Goal: Task Accomplishment & Management: Manage account settings

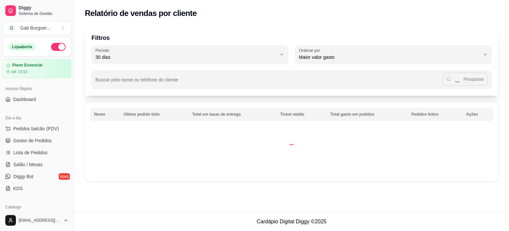
select select "30"
select select "HIGHEST_TOTAL_SPENT_WITH_ORDERS"
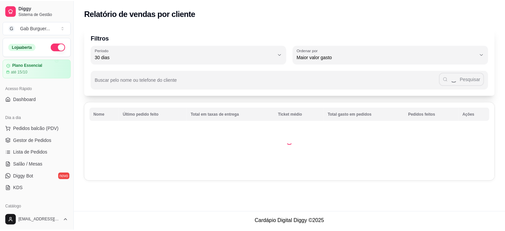
scroll to position [133, 0]
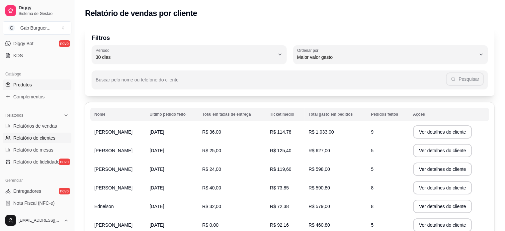
click at [36, 87] on link "Produtos" at bounding box center [37, 84] width 69 height 11
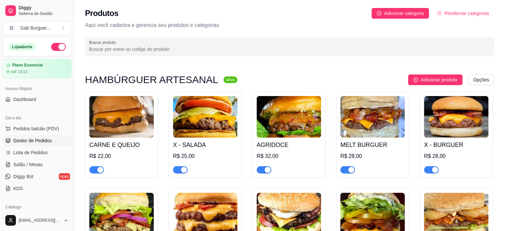
click at [38, 141] on span "Gestor de Pedidos" at bounding box center [32, 140] width 38 height 7
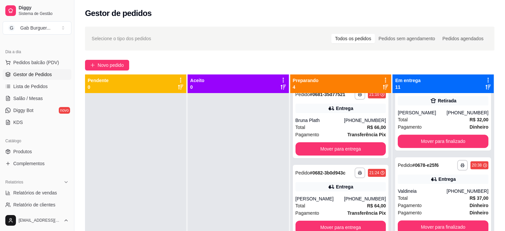
scroll to position [66, 0]
click at [31, 152] on span "Produtos" at bounding box center [22, 151] width 19 height 7
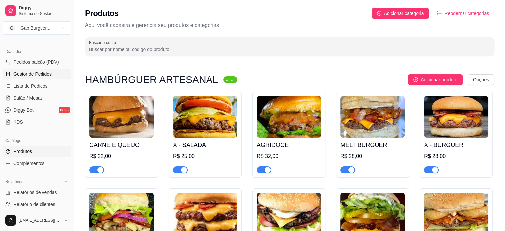
click at [36, 77] on span "Gestor de Pedidos" at bounding box center [32, 74] width 38 height 7
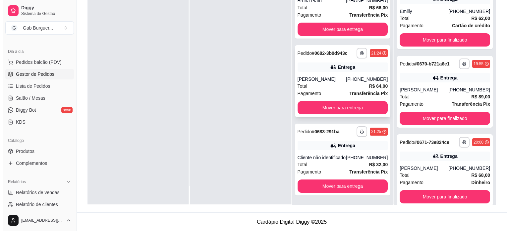
scroll to position [101, 0]
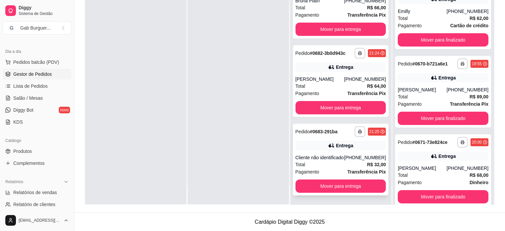
click at [299, 129] on span "Pedido" at bounding box center [302, 131] width 15 height 5
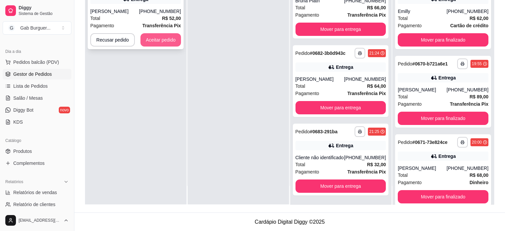
click at [157, 40] on button "Aceitar pedido" at bounding box center [160, 39] width 40 height 13
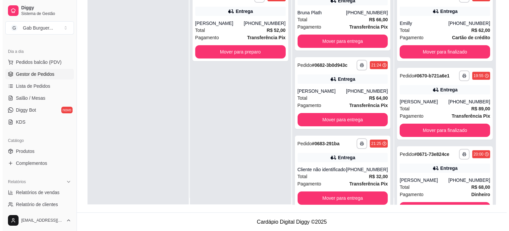
scroll to position [0, 0]
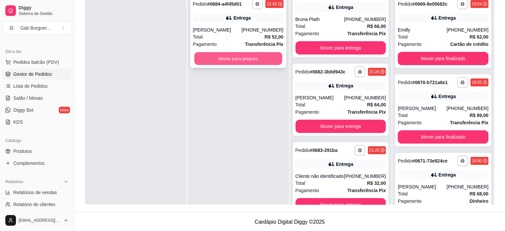
click at [228, 57] on button "Mover para preparo" at bounding box center [238, 58] width 88 height 13
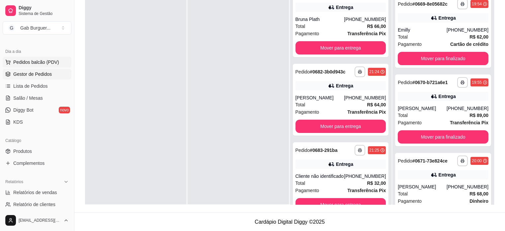
click at [26, 59] on span "Pedidos balcão (PDV)" at bounding box center [36, 62] width 46 height 7
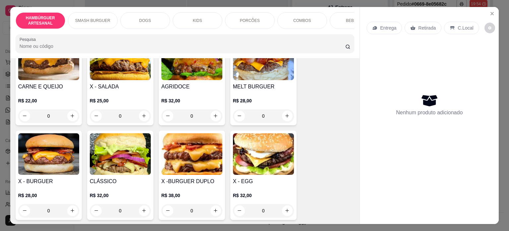
scroll to position [66, 0]
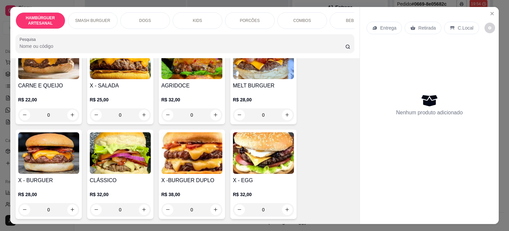
click at [64, 208] on div "0" at bounding box center [48, 209] width 61 height 13
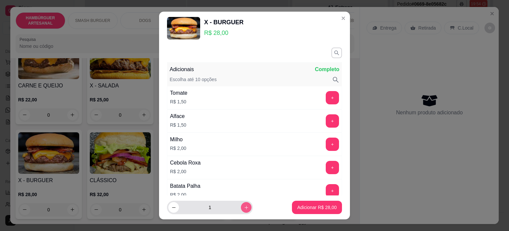
click at [244, 207] on icon "increase-product-quantity" at bounding box center [246, 207] width 5 height 5
type input "2"
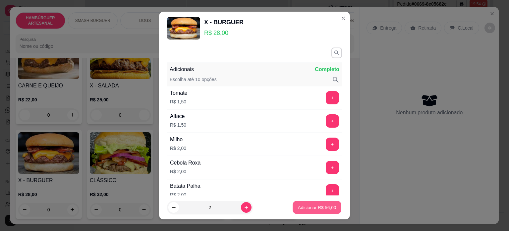
click at [298, 204] on p "Adicionar R$ 56,00" at bounding box center [317, 207] width 38 height 6
type input "2"
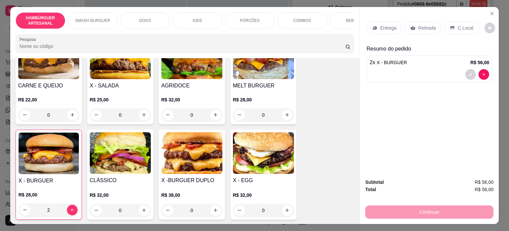
click at [381, 22] on div "Entrega" at bounding box center [384, 28] width 35 height 13
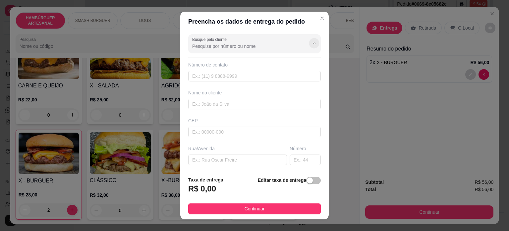
click at [312, 41] on icon "Show suggestions" at bounding box center [314, 42] width 5 height 5
type input "Kell"
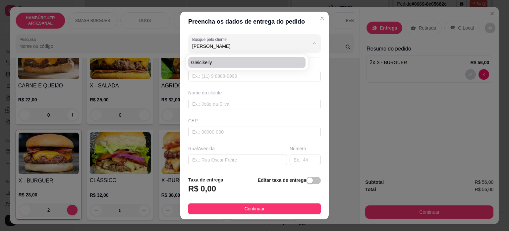
click at [237, 59] on span "Gleicikelly" at bounding box center [243, 62] width 105 height 7
type input "Gleicikelly"
type input "43999511917"
type input "Gleicikelly"
type input "86125000"
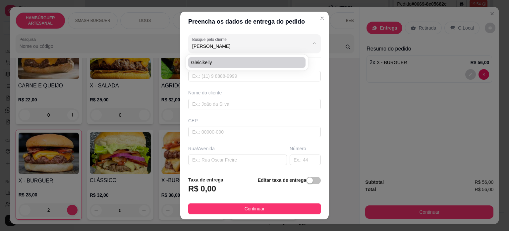
type input "[PERSON_NAME]"
type input "12"
type input "Tamarana"
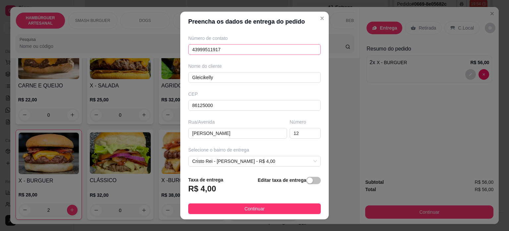
scroll to position [0, 0]
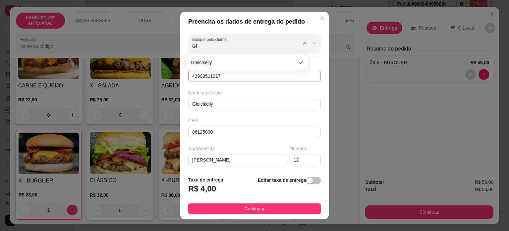
type input "G"
click at [312, 40] on icon "Show suggestions" at bounding box center [314, 42] width 5 height 5
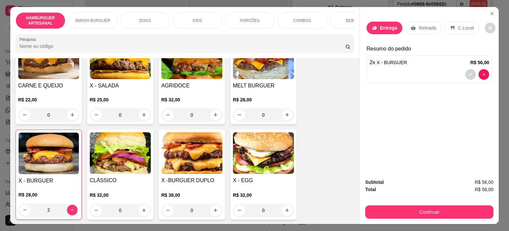
click at [389, 22] on div "Entrega" at bounding box center [385, 28] width 36 height 13
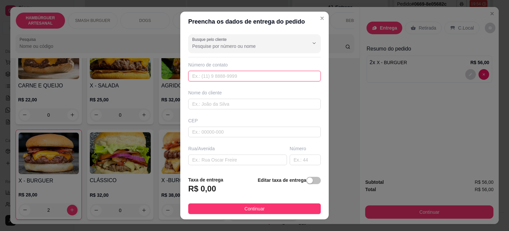
click at [272, 74] on input "text" at bounding box center [254, 76] width 133 height 11
type input "9626-7627"
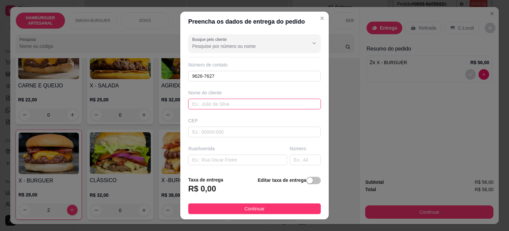
click at [231, 107] on input "text" at bounding box center [254, 104] width 133 height 11
type input "[PERSON_NAME]"
click at [231, 159] on input "text" at bounding box center [237, 159] width 99 height 11
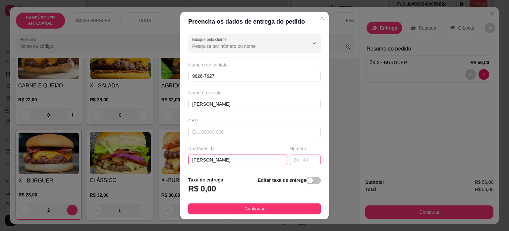
type input "[PERSON_NAME]"
click at [294, 156] on input "text" at bounding box center [305, 159] width 31 height 11
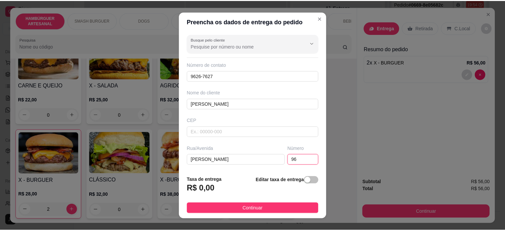
scroll to position [66, 0]
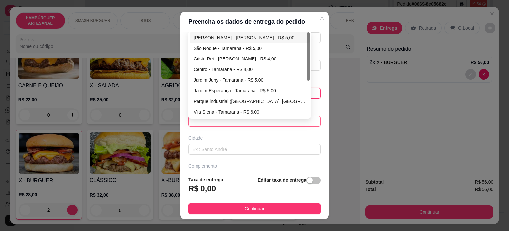
click at [269, 121] on span at bounding box center [254, 121] width 125 height 10
type input "96"
click at [233, 49] on div "São Roque - Tamarana - R$ 5,00" at bounding box center [250, 47] width 112 height 7
type input "Tamarana"
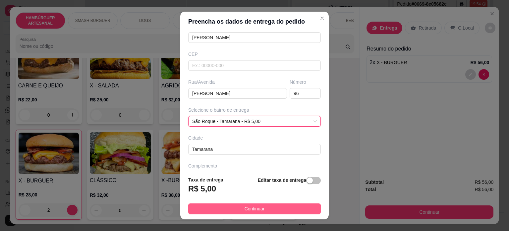
click at [302, 211] on button "Continuar" at bounding box center [254, 208] width 133 height 11
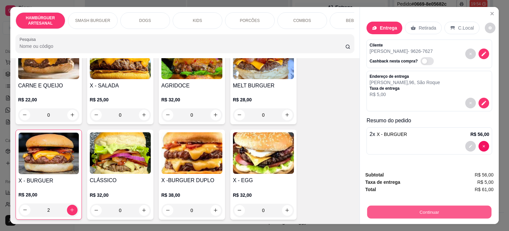
click at [414, 207] on button "Continuar" at bounding box center [430, 211] width 124 height 13
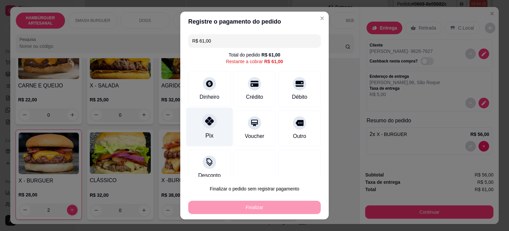
click at [206, 122] on icon at bounding box center [209, 120] width 9 height 9
type input "R$ 0,00"
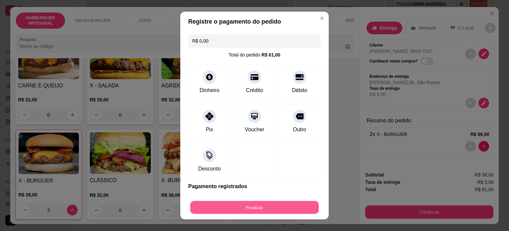
click at [225, 203] on button "Finalizar" at bounding box center [254, 207] width 129 height 13
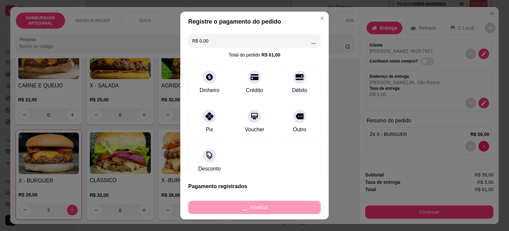
type input "0"
type input "-R$ 61,00"
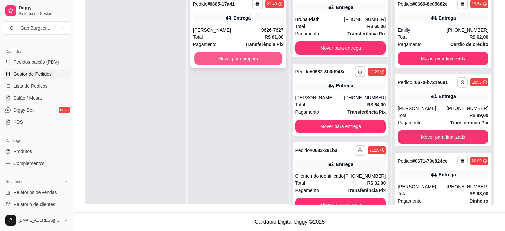
click at [237, 58] on button "Mover para preparo" at bounding box center [238, 58] width 88 height 13
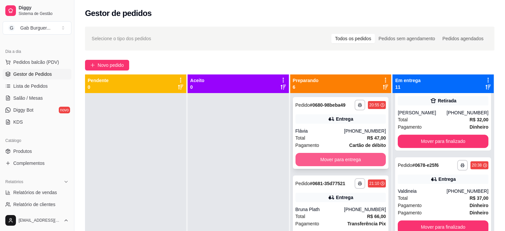
click at [346, 159] on button "Mover para entrega" at bounding box center [340, 159] width 91 height 13
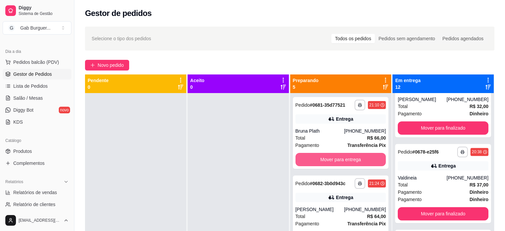
click at [346, 159] on button "Mover para entrega" at bounding box center [340, 159] width 91 height 13
click at [321, 157] on button "Mover para entrega" at bounding box center [340, 159] width 91 height 13
click at [323, 157] on button "Mover para entrega" at bounding box center [341, 159] width 88 height 13
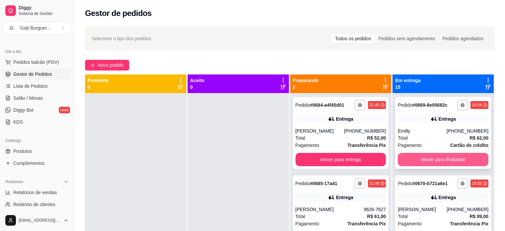
click at [428, 160] on button "Mover para finalizado" at bounding box center [442, 159] width 91 height 13
click at [421, 163] on button "Mover para finalizado" at bounding box center [442, 159] width 91 height 13
click at [423, 158] on button "Mover para finalizado" at bounding box center [442, 159] width 91 height 13
click at [423, 158] on button "Mover para finalizado" at bounding box center [443, 159] width 88 height 13
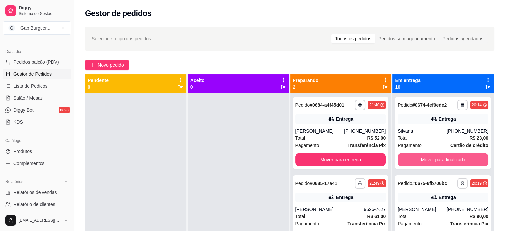
click at [423, 158] on button "Mover para finalizado" at bounding box center [442, 159] width 91 height 13
click at [423, 158] on button "Mover para finalizado" at bounding box center [443, 159] width 88 height 13
click at [423, 158] on button "Mover para finalizado" at bounding box center [442, 159] width 91 height 13
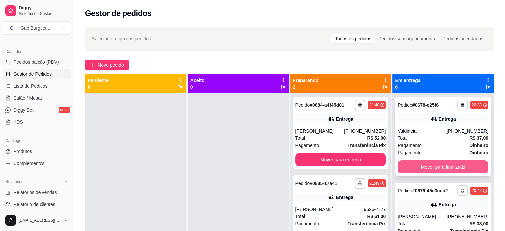
click at [424, 164] on button "Mover para finalizado" at bounding box center [442, 166] width 91 height 13
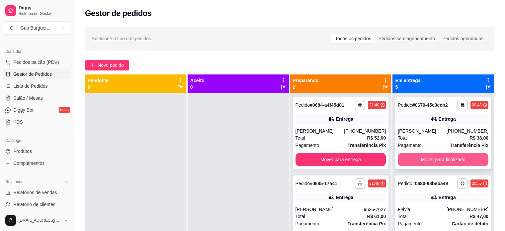
click at [433, 166] on button "Mover para finalizado" at bounding box center [442, 159] width 91 height 13
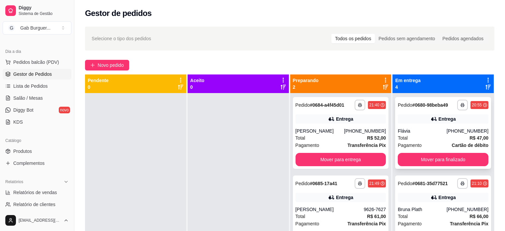
click at [443, 128] on div "Flávia" at bounding box center [421, 130] width 49 height 7
click at [428, 158] on button "Mover para finalizado" at bounding box center [443, 159] width 88 height 13
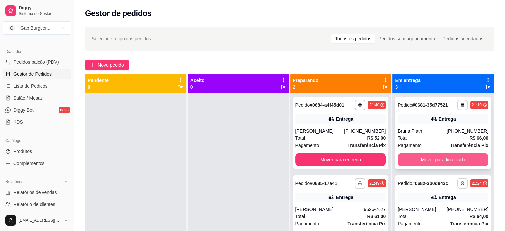
click at [417, 156] on button "Mover para finalizado" at bounding box center [442, 159] width 91 height 13
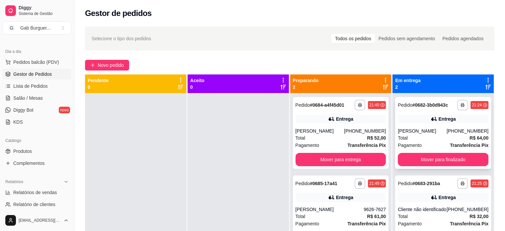
click at [421, 145] on div "Pagamento Transferência Pix" at bounding box center [442, 144] width 91 height 7
click at [422, 155] on button "Mover para finalizado" at bounding box center [442, 159] width 91 height 13
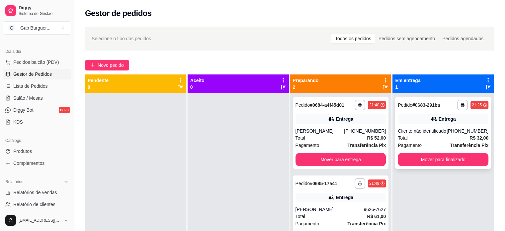
click at [424, 140] on div "Total R$ 32,00" at bounding box center [442, 137] width 91 height 7
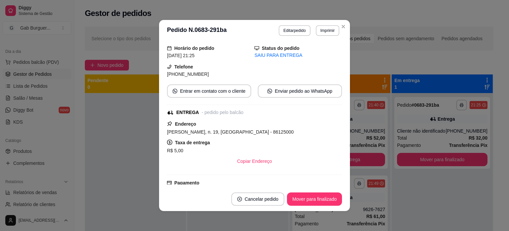
scroll to position [33, 0]
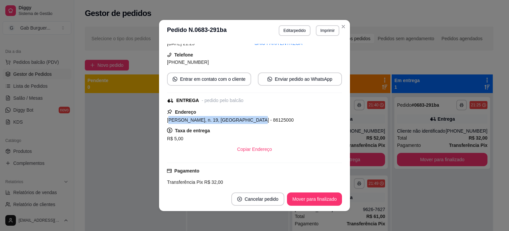
drag, startPoint x: 166, startPoint y: 120, endPoint x: 269, endPoint y: 117, distance: 103.2
click at [243, 116] on div "[PERSON_NAME], n. 19, [GEOGRAPHIC_DATA] - 86125000" at bounding box center [254, 120] width 175 height 8
click at [279, 117] on div "[PERSON_NAME], n. 19, [GEOGRAPHIC_DATA] - 86125000" at bounding box center [254, 120] width 175 height 8
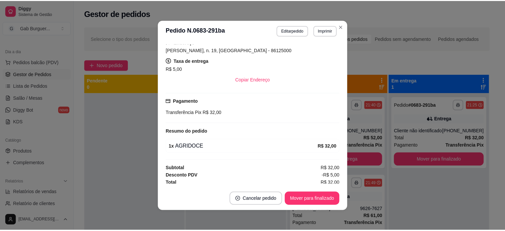
scroll to position [104, 0]
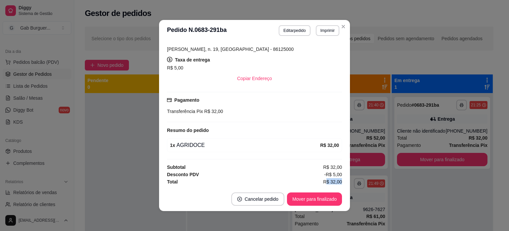
drag, startPoint x: 319, startPoint y: 179, endPoint x: 334, endPoint y: 181, distance: 15.7
click at [334, 181] on span "R$ 32,00" at bounding box center [332, 181] width 19 height 7
click at [326, 170] on span "-R$ 5,00" at bounding box center [333, 173] width 18 height 7
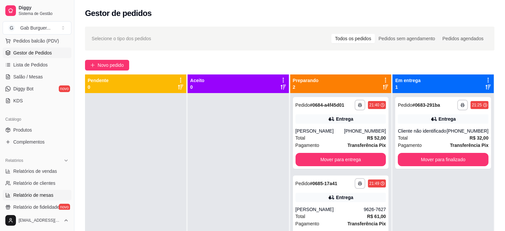
scroll to position [100, 0]
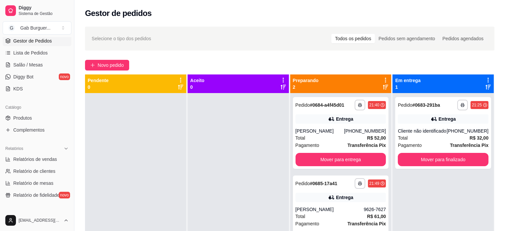
click at [40, 164] on ul "Relatórios de vendas Relatório de clientes Relatório de mesas Relatório de fide…" at bounding box center [37, 177] width 69 height 46
click at [43, 160] on span "Relatórios de vendas" at bounding box center [35, 159] width 44 height 7
select select "ALL"
select select "0"
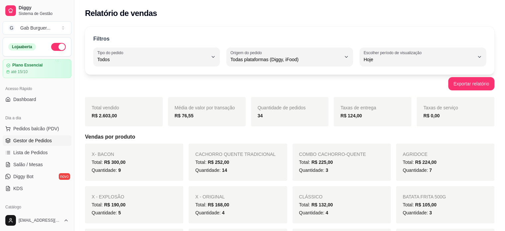
click at [31, 142] on span "Gestor de Pedidos" at bounding box center [32, 140] width 38 height 7
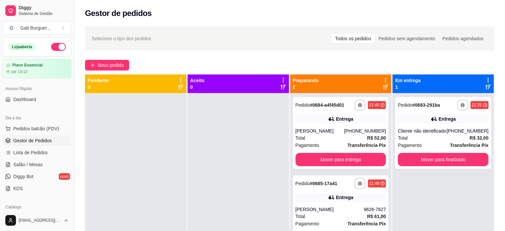
drag, startPoint x: 218, startPoint y: 133, endPoint x: 214, endPoint y: 139, distance: 6.9
click at [218, 133] on div at bounding box center [237, 208] width 101 height 231
click at [107, 57] on div "**********" at bounding box center [289, 168] width 430 height 290
click at [107, 71] on div "**********" at bounding box center [289, 168] width 430 height 290
click at [107, 65] on span "Novo pedido" at bounding box center [111, 64] width 26 height 7
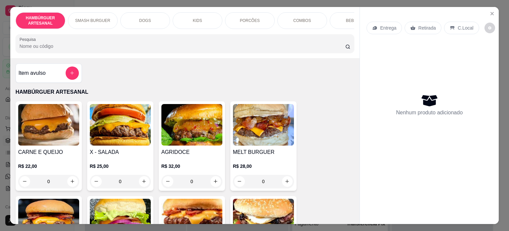
click at [284, 181] on div "0" at bounding box center [263, 180] width 61 height 13
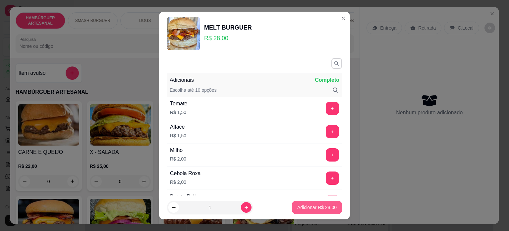
click at [304, 210] on p "Adicionar R$ 28,00" at bounding box center [317, 207] width 39 height 7
type input "1"
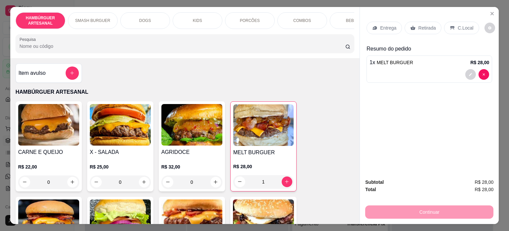
click at [384, 25] on p "Entrega" at bounding box center [388, 28] width 16 height 7
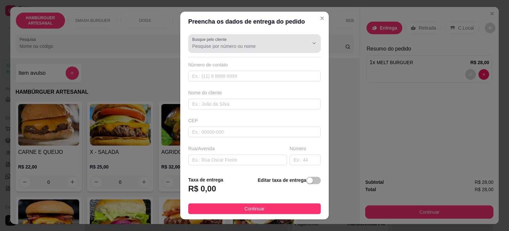
click at [255, 51] on div "Busque pelo cliente" at bounding box center [254, 43] width 133 height 19
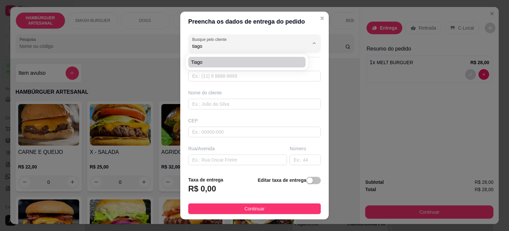
click at [251, 59] on span "Tiago" at bounding box center [243, 62] width 105 height 7
type input "Tiago"
type input "43999559607"
type input "Tiago"
type input "86125000"
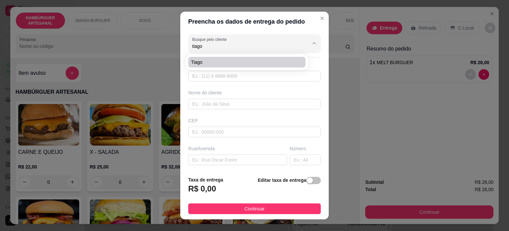
type input "[PERSON_NAME] Matias 214"
type input "Tamarana"
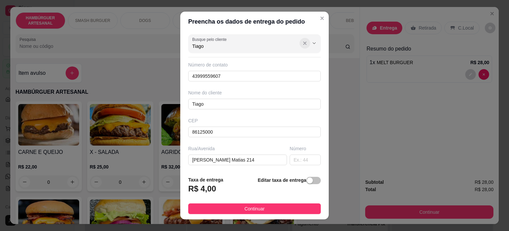
type input "Tiago"
click at [304, 44] on icon "Show suggestions" at bounding box center [305, 43] width 3 height 3
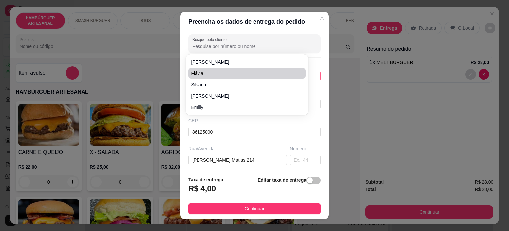
click at [188, 76] on li "Flávia" at bounding box center [246, 73] width 117 height 11
type input "Flávia"
type input "43996326327"
type input "Flávia"
type input "Rua [PERSON_NAME]"
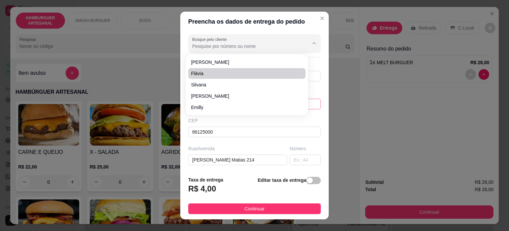
type input "30"
type input "Casa"
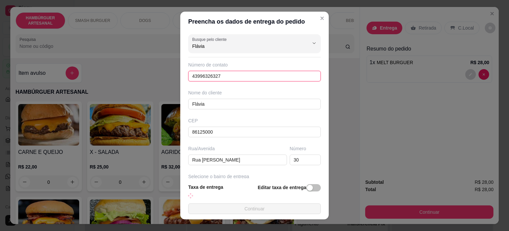
click at [234, 76] on input "43996326327" at bounding box center [254, 76] width 133 height 11
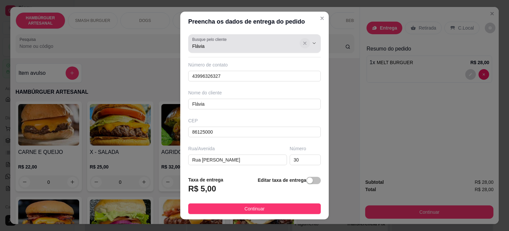
click at [303, 45] on icon "Show suggestions" at bounding box center [305, 42] width 5 height 5
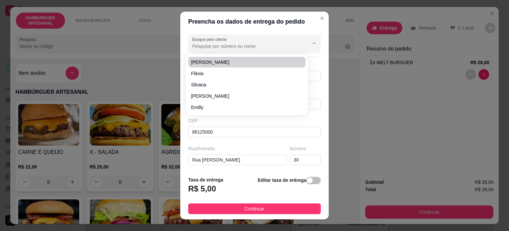
click at [214, 50] on div at bounding box center [254, 43] width 125 height 13
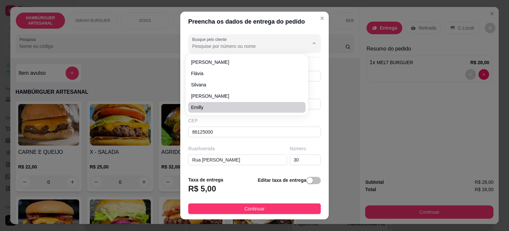
click at [218, 150] on div "Rua/Avenida" at bounding box center [237, 148] width 99 height 7
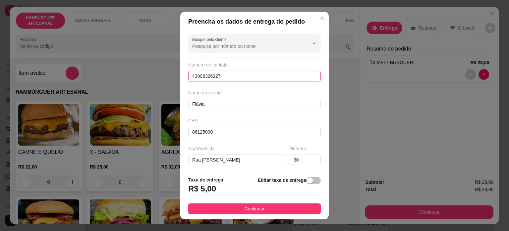
drag, startPoint x: 229, startPoint y: 74, endPoint x: 180, endPoint y: 76, distance: 48.1
click at [180, 76] on div "Busque pelo cliente Número de contato 43996326327 Nome do cliente [PERSON_NAME]…" at bounding box center [254, 101] width 149 height 139
paste input "[PHONE_NUMBER]"
type input "[PHONE_NUMBER]"
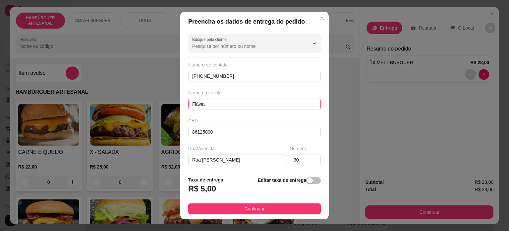
drag, startPoint x: 224, startPoint y: 102, endPoint x: 128, endPoint y: 93, distance: 96.7
click at [137, 96] on div "Preencha os dados de entrega do pedido Busque pelo cliente Número de contato [P…" at bounding box center [254, 115] width 509 height 231
type input "Tiago"
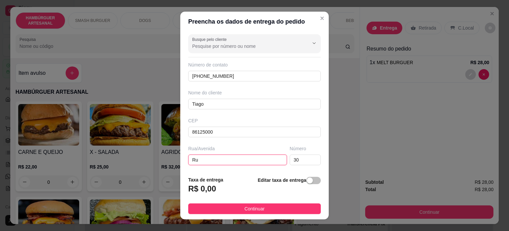
type input "R"
paste input "[PERSON_NAME] Matias"
type input "[PERSON_NAME] Matias"
type input "3"
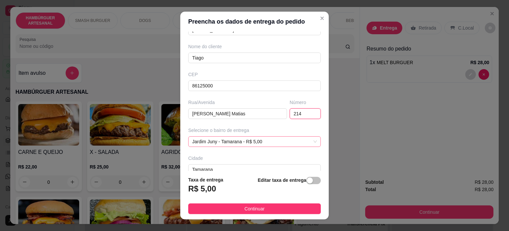
scroll to position [66, 0]
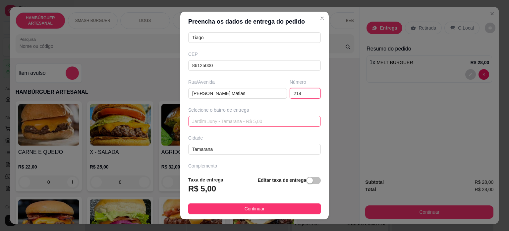
click at [257, 121] on span "Jardim Juny - Tamarana - R$ 5,00" at bounding box center [254, 121] width 125 height 10
type input "214"
click at [229, 120] on span "Jardim Juny - Tamarana - R$ 5,00" at bounding box center [254, 121] width 125 height 10
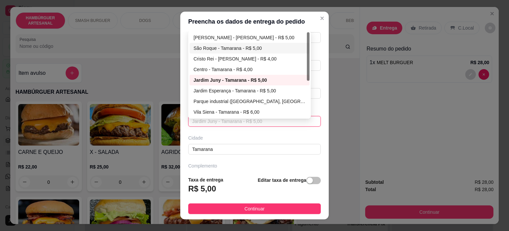
click at [228, 49] on div "São Roque - Tamarana - R$ 5,00" at bounding box center [250, 47] width 112 height 7
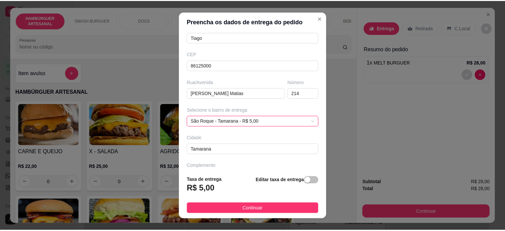
scroll to position [10, 0]
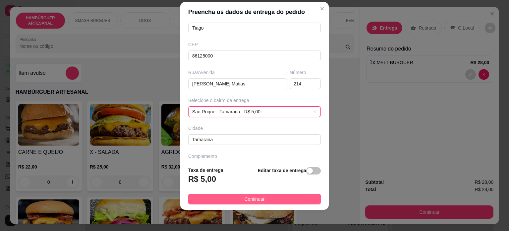
click at [239, 196] on button "Continuar" at bounding box center [254, 198] width 133 height 11
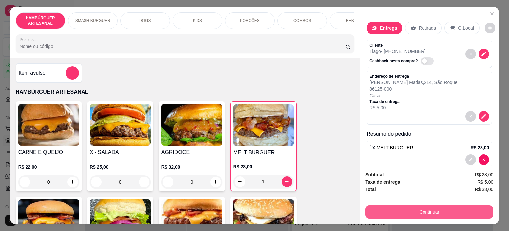
click at [417, 210] on button "Continuar" at bounding box center [430, 211] width 128 height 13
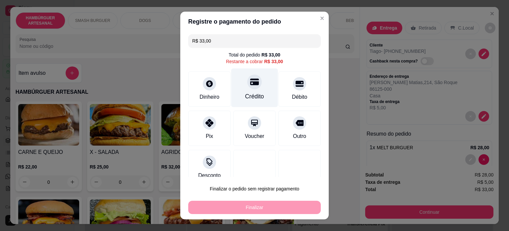
click at [250, 84] on icon at bounding box center [254, 81] width 9 height 7
type input "R$ 0,00"
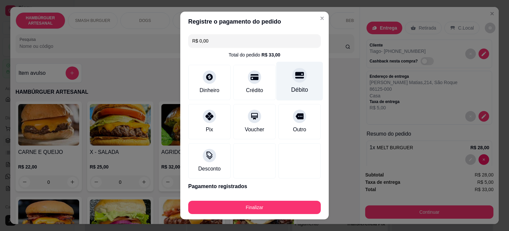
click at [283, 81] on div "Débito" at bounding box center [300, 80] width 47 height 39
click at [292, 86] on div "Débito" at bounding box center [300, 89] width 17 height 9
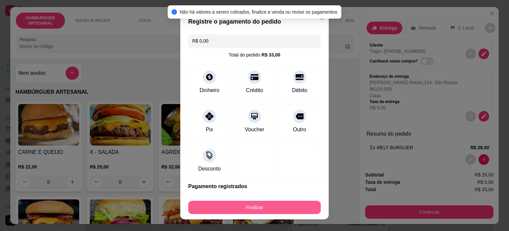
click at [269, 205] on button "Finalizar" at bounding box center [254, 206] width 133 height 13
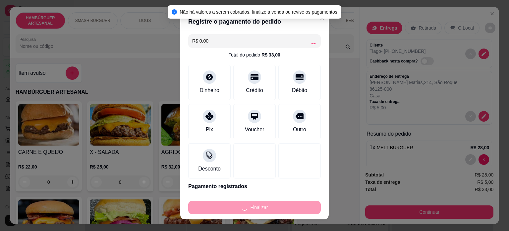
type input "0"
type input "-R$ 33,00"
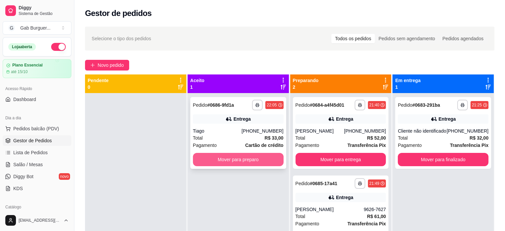
click at [258, 163] on button "Mover para preparo" at bounding box center [238, 159] width 91 height 13
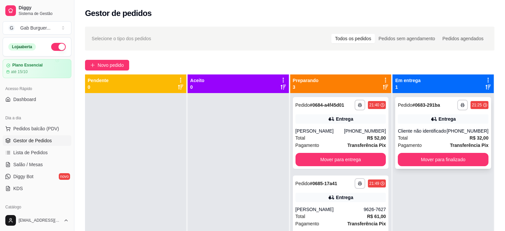
click at [430, 152] on div "**********" at bounding box center [443, 133] width 96 height 72
click at [440, 155] on button "Mover para finalizado" at bounding box center [442, 159] width 91 height 13
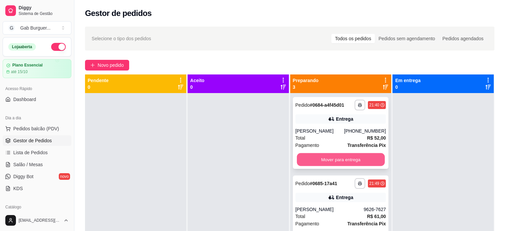
click at [355, 157] on button "Mover para entrega" at bounding box center [341, 159] width 88 height 13
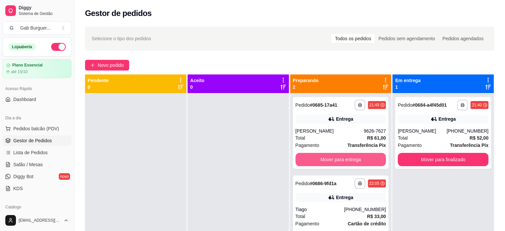
click at [355, 157] on button "Mover para entrega" at bounding box center [340, 159] width 91 height 13
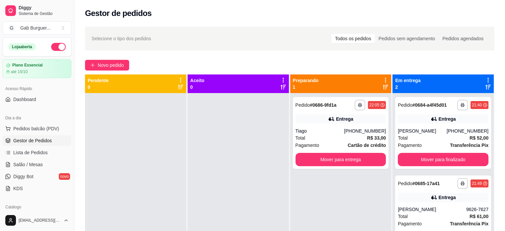
click at [260, 180] on div at bounding box center [237, 208] width 101 height 231
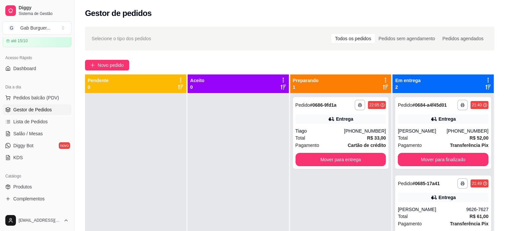
scroll to position [100, 0]
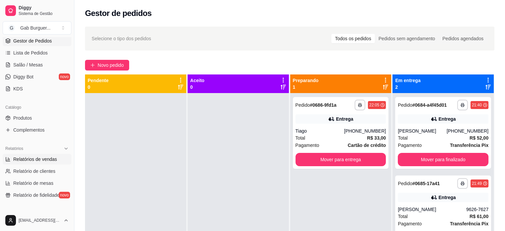
click at [36, 156] on span "Relatórios de vendas" at bounding box center [35, 159] width 44 height 7
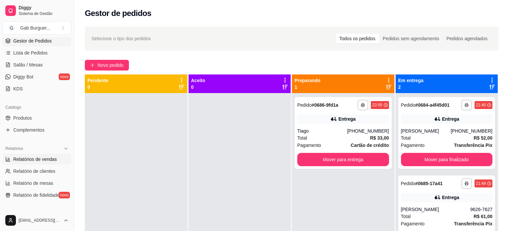
select select "ALL"
select select "0"
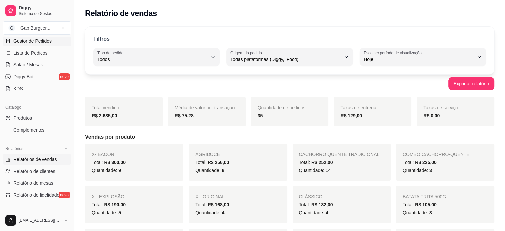
click at [34, 41] on span "Gestor de Pedidos" at bounding box center [32, 40] width 38 height 7
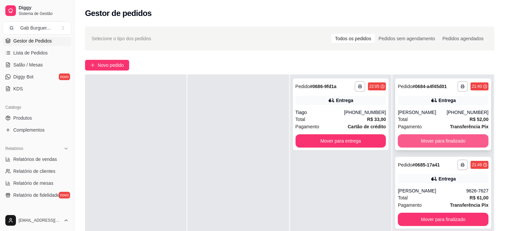
click at [467, 146] on button "Mover para finalizado" at bounding box center [442, 140] width 91 height 13
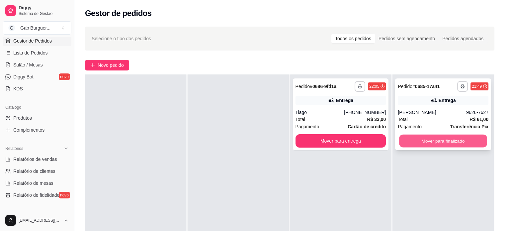
click at [466, 141] on button "Mover para finalizado" at bounding box center [443, 140] width 88 height 13
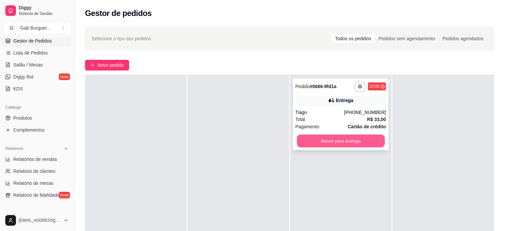
click at [321, 139] on button "Mover para entrega" at bounding box center [341, 140] width 88 height 13
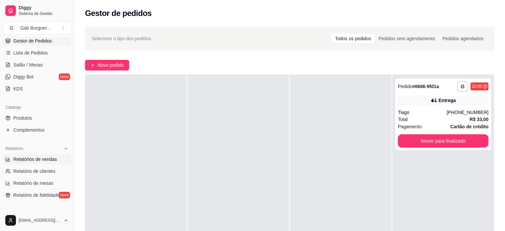
click at [41, 156] on span "Relatórios de vendas" at bounding box center [35, 159] width 44 height 7
select select "ALL"
select select "0"
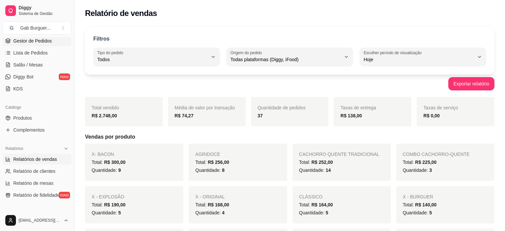
click at [46, 43] on span "Gestor de Pedidos" at bounding box center [32, 40] width 38 height 7
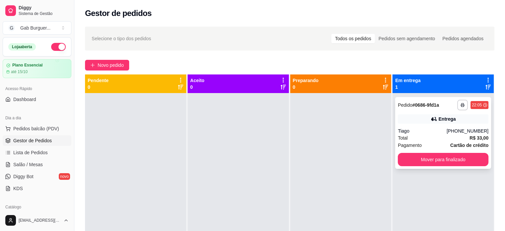
click at [440, 159] on button "Mover para finalizado" at bounding box center [442, 159] width 91 height 13
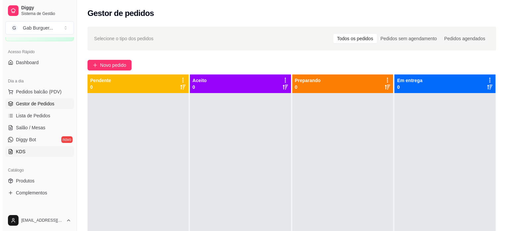
scroll to position [66, 0]
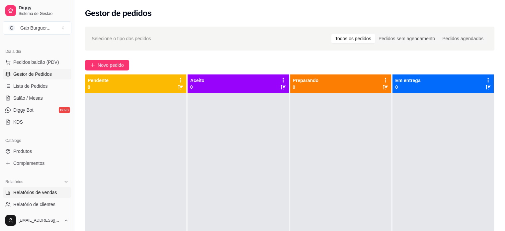
click at [50, 194] on span "Relatórios de vendas" at bounding box center [35, 192] width 44 height 7
select select "ALL"
select select "0"
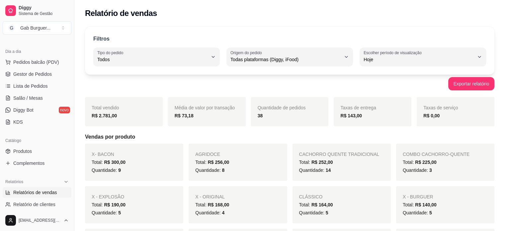
click at [36, 91] on ul "Pedidos balcão (PDV) Gestor de Pedidos Lista de Pedidos Salão / Mesas Diggy Bot…" at bounding box center [37, 92] width 69 height 70
click at [36, 88] on span "Lista de Pedidos" at bounding box center [30, 86] width 34 height 7
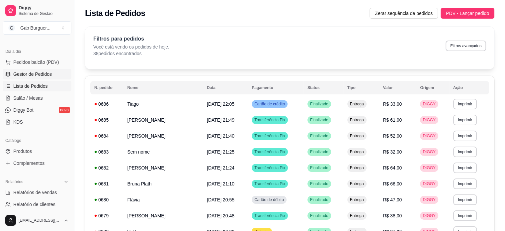
click at [41, 71] on span "Gestor de Pedidos" at bounding box center [32, 74] width 38 height 7
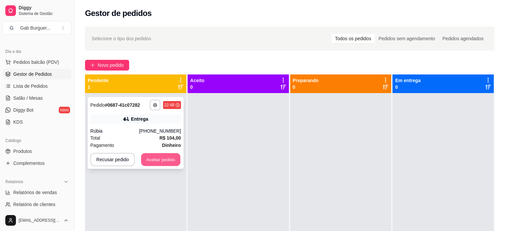
click at [152, 157] on button "Aceitar pedido" at bounding box center [160, 159] width 39 height 13
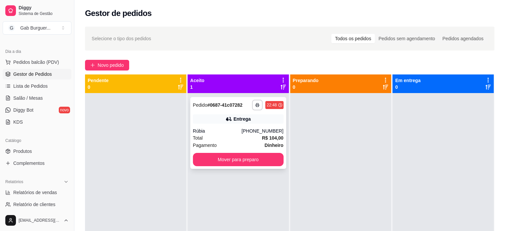
click at [199, 103] on span "Pedido" at bounding box center [200, 104] width 15 height 5
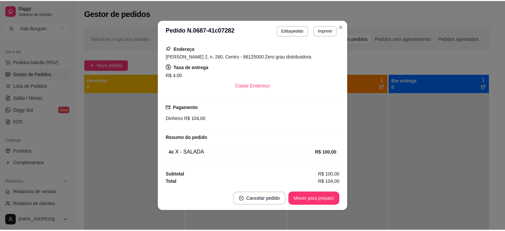
scroll to position [1, 0]
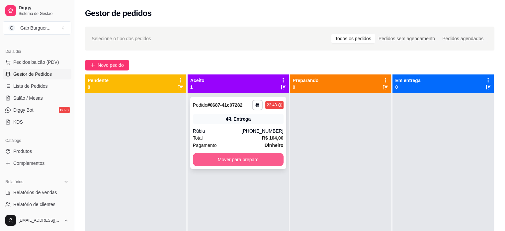
click at [265, 160] on button "Mover para preparo" at bounding box center [238, 159] width 91 height 13
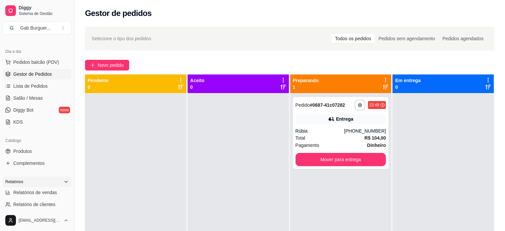
scroll to position [100, 0]
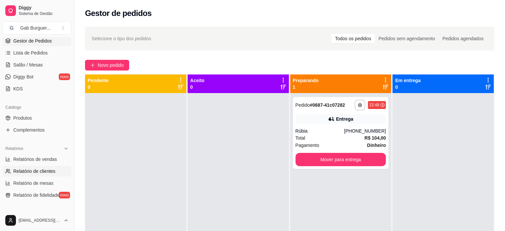
click at [45, 171] on span "Relatório de clientes" at bounding box center [34, 171] width 42 height 7
select select "30"
select select "HIGHEST_TOTAL_SPENT_WITH_ORDERS"
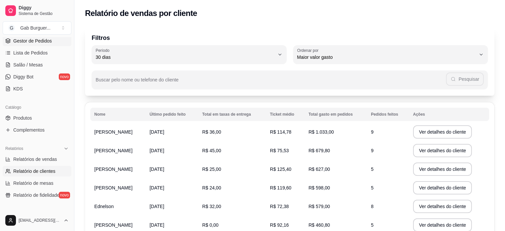
click at [29, 41] on span "Gestor de Pedidos" at bounding box center [32, 40] width 38 height 7
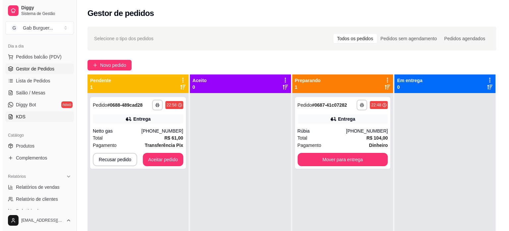
scroll to position [33, 0]
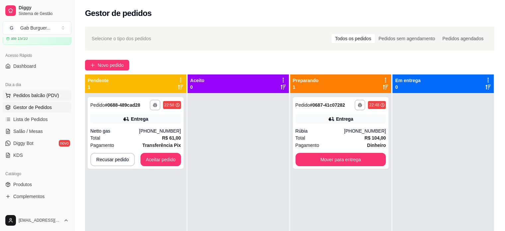
click at [39, 93] on span "Pedidos balcão (PDV)" at bounding box center [36, 95] width 46 height 7
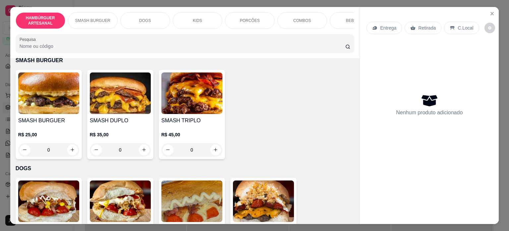
scroll to position [431, 0]
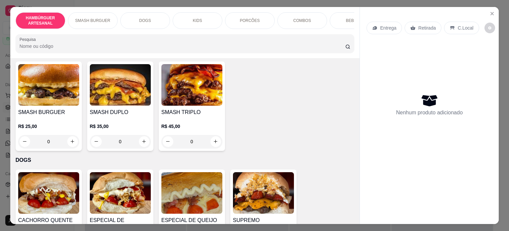
click at [210, 143] on div "0" at bounding box center [192, 141] width 61 height 13
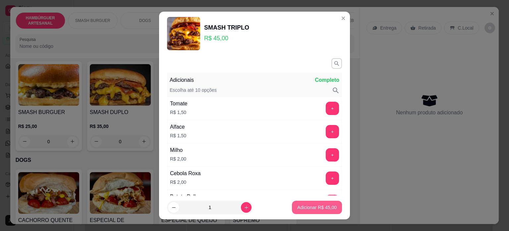
click at [320, 206] on p "Adicionar R$ 45,00" at bounding box center [317, 207] width 39 height 7
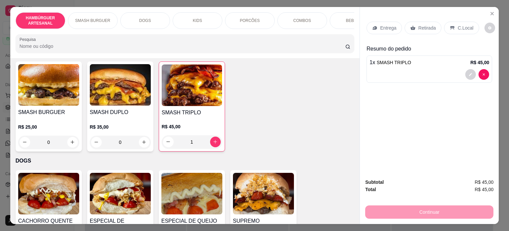
click at [212, 140] on div "1" at bounding box center [192, 141] width 60 height 13
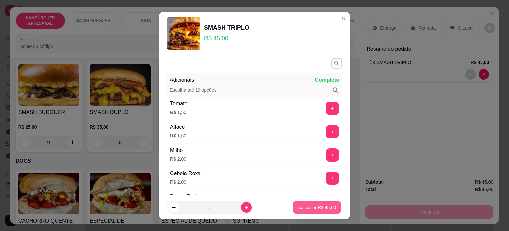
click at [297, 202] on button "Adicionar R$ 45,00" at bounding box center [317, 207] width 49 height 13
type input "2"
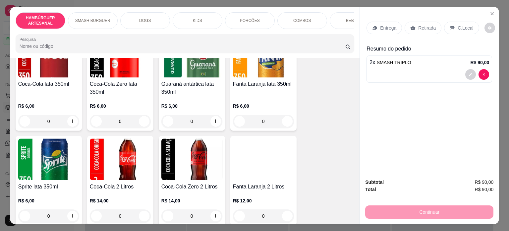
scroll to position [1260, 0]
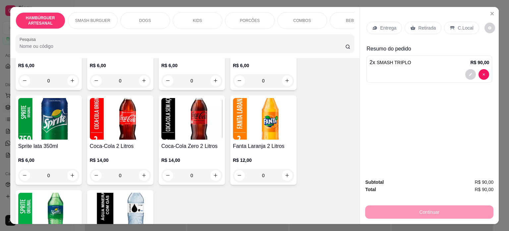
click at [376, 26] on div "Entrega" at bounding box center [384, 28] width 35 height 13
click at [409, 22] on div "Retirada" at bounding box center [423, 28] width 37 height 13
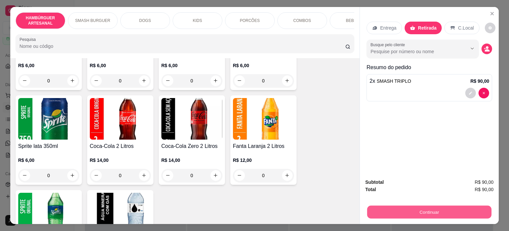
click at [405, 205] on button "Continuar" at bounding box center [430, 211] width 124 height 13
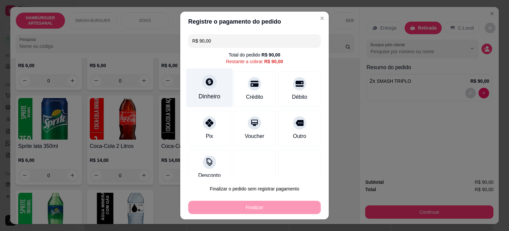
click at [204, 87] on div at bounding box center [209, 81] width 15 height 15
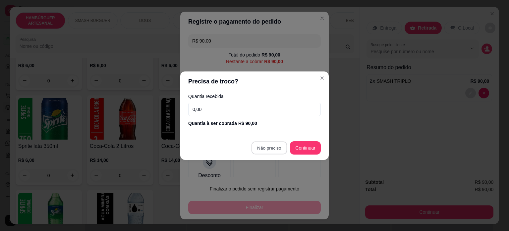
type input "R$ 0,00"
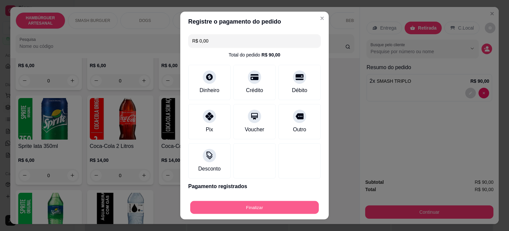
click at [260, 207] on button "Finalizar" at bounding box center [254, 207] width 129 height 13
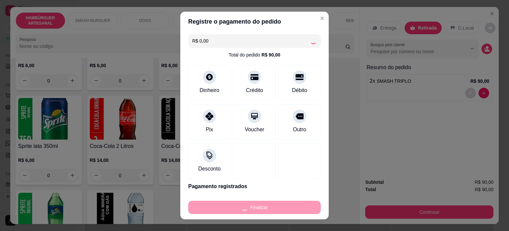
type input "0"
type input "-R$ 90,00"
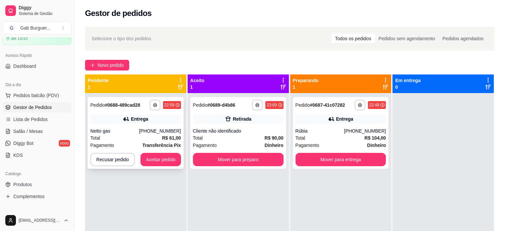
click at [101, 102] on span "Pedido" at bounding box center [97, 104] width 15 height 5
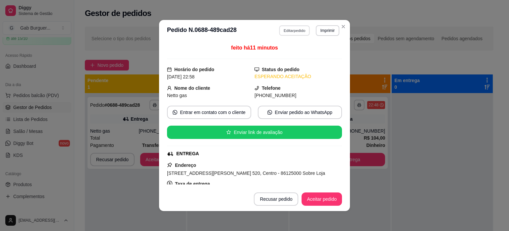
click at [286, 31] on button "Editar pedido" at bounding box center [295, 30] width 31 height 10
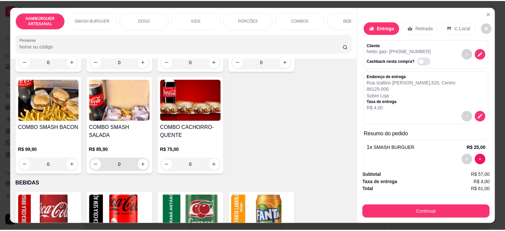
scroll to position [1128, 0]
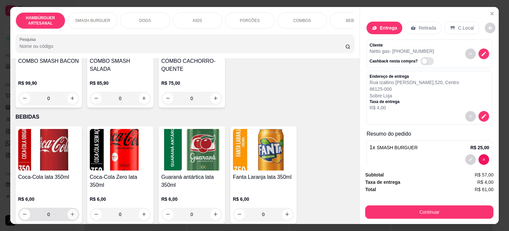
click at [69, 209] on button "increase-product-quantity" at bounding box center [72, 214] width 11 height 11
click at [67, 208] on button "increase-product-quantity" at bounding box center [72, 213] width 10 height 10
click at [431, 215] on div "Subtotal R$ 69,00 Taxa de entrega R$ 4,00 Total R$ 73,00 Continuar" at bounding box center [429, 195] width 139 height 58
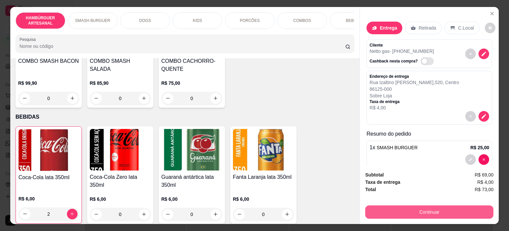
click at [435, 205] on button "Continuar" at bounding box center [430, 211] width 128 height 13
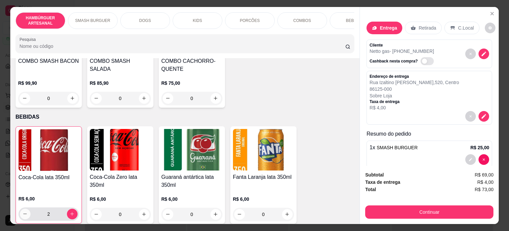
click at [23, 211] on icon "decrease-product-quantity" at bounding box center [25, 213] width 5 height 5
type input "0"
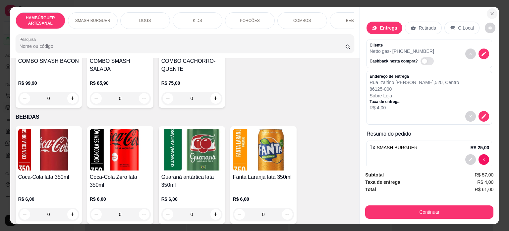
click at [491, 11] on icon "Close" at bounding box center [492, 13] width 5 height 5
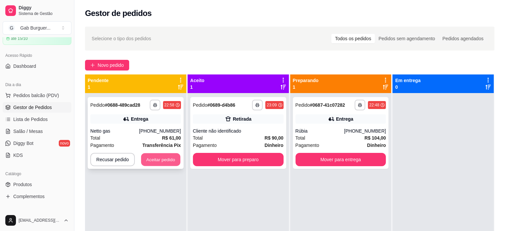
click at [171, 156] on button "Aceitar pedido" at bounding box center [160, 159] width 39 height 13
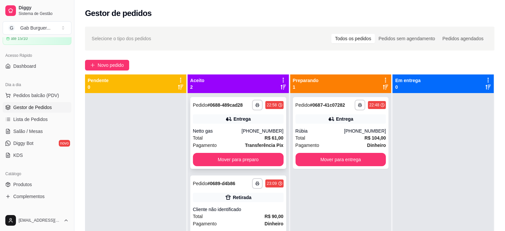
click at [235, 104] on strong "# 0688-489cad28" at bounding box center [224, 104] width 35 height 5
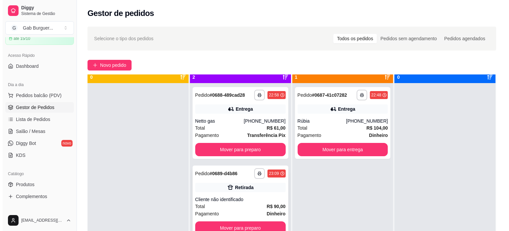
scroll to position [19, 0]
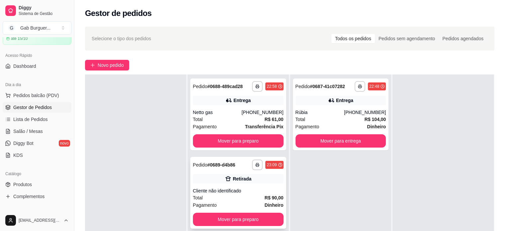
click at [195, 162] on span "Pedido" at bounding box center [200, 164] width 15 height 5
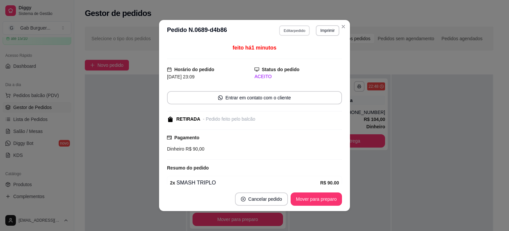
click at [294, 29] on button "Editar pedido" at bounding box center [295, 30] width 31 height 10
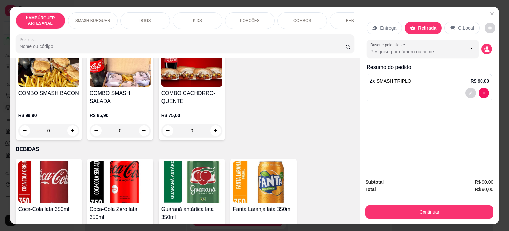
scroll to position [1161, 0]
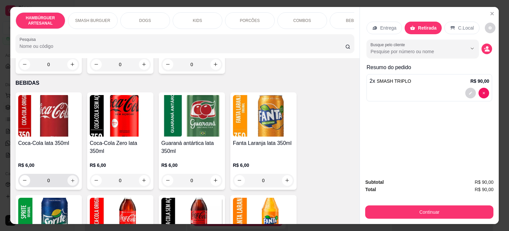
click at [70, 178] on icon "increase-product-quantity" at bounding box center [72, 180] width 5 height 5
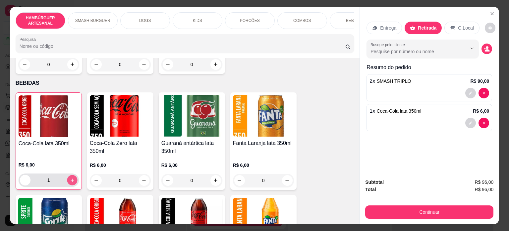
click at [71, 177] on icon "increase-product-quantity" at bounding box center [72, 179] width 5 height 5
type input "2"
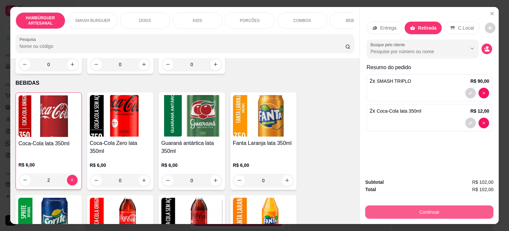
click at [415, 205] on button "Continuar" at bounding box center [430, 211] width 128 height 13
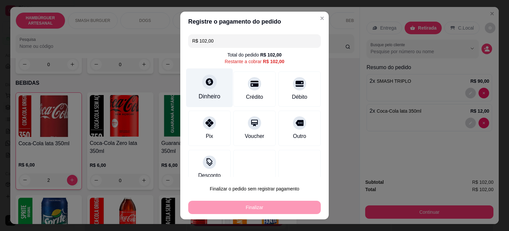
click at [205, 85] on icon at bounding box center [209, 81] width 9 height 9
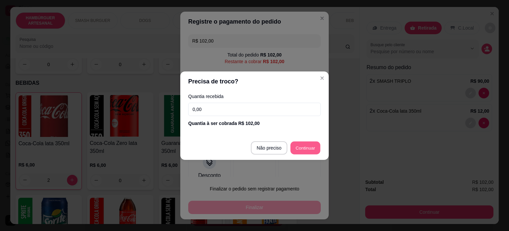
type input "R$ 0,00"
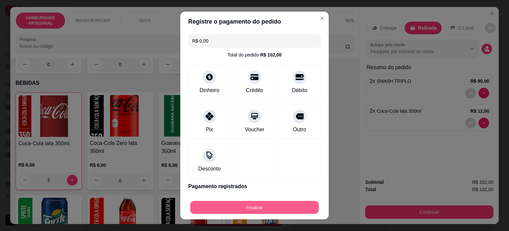
click at [274, 207] on button "Finalizar" at bounding box center [254, 207] width 129 height 13
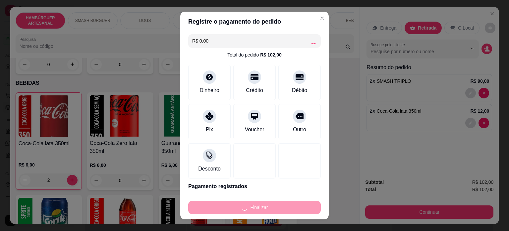
type input "0"
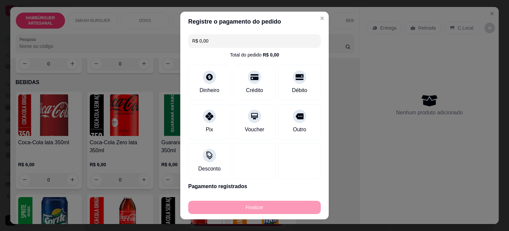
type input "-R$ 102,00"
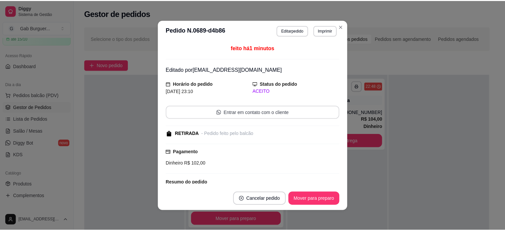
scroll to position [65, 0]
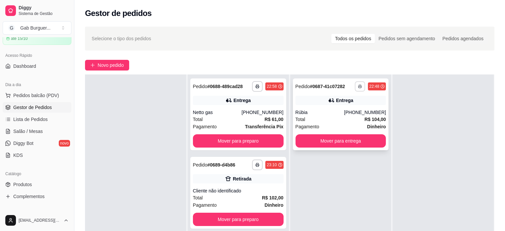
click at [356, 84] on button "button" at bounding box center [360, 86] width 10 height 10
click at [343, 106] on button "TOMATE MDK-080" at bounding box center [338, 109] width 46 height 10
click at [257, 139] on button "Mover para preparo" at bounding box center [238, 140] width 88 height 13
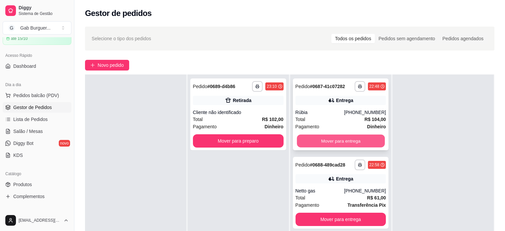
click at [312, 136] on button "Mover para entrega" at bounding box center [341, 140] width 88 height 13
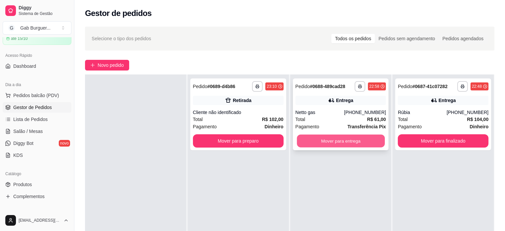
click at [337, 146] on button "Mover para entrega" at bounding box center [341, 140] width 88 height 13
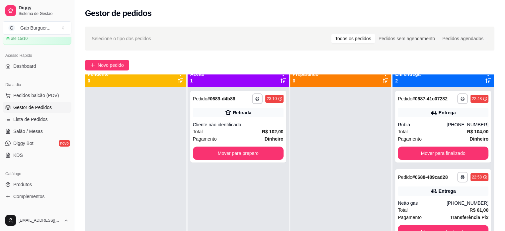
scroll to position [0, 0]
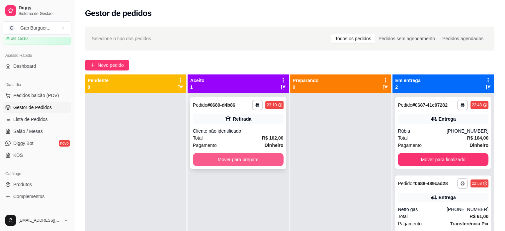
click at [248, 159] on button "Mover para preparo" at bounding box center [238, 159] width 91 height 13
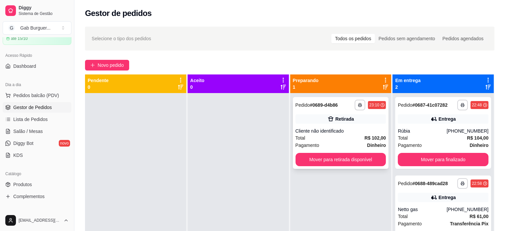
click at [302, 103] on span "Pedido" at bounding box center [302, 104] width 15 height 5
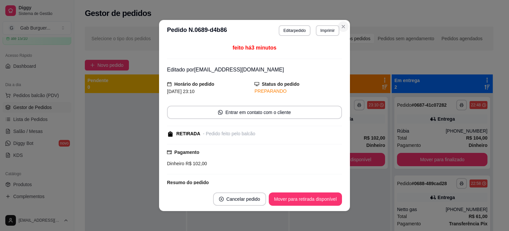
click at [345, 23] on header "**********" at bounding box center [254, 30] width 191 height 21
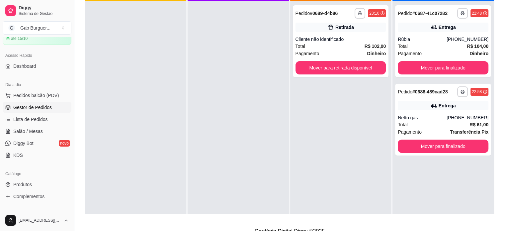
scroll to position [101, 0]
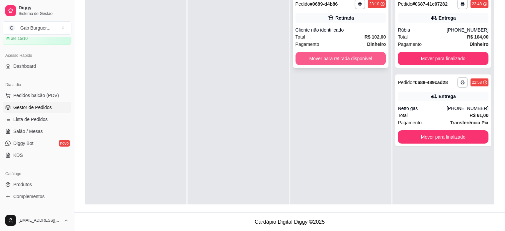
click at [329, 52] on button "Mover para retirada disponível" at bounding box center [340, 58] width 91 height 13
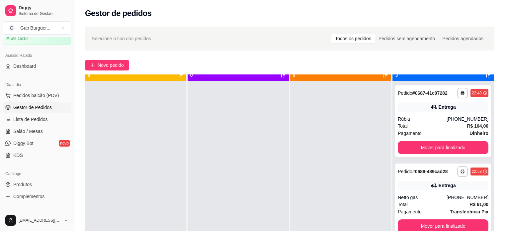
scroll to position [19, 0]
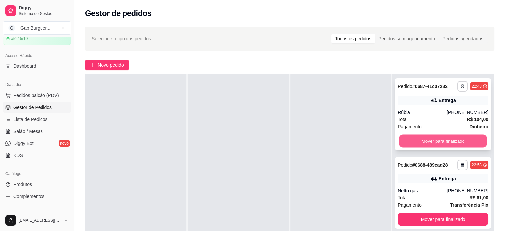
click at [417, 138] on button "Mover para finalizado" at bounding box center [443, 140] width 88 height 13
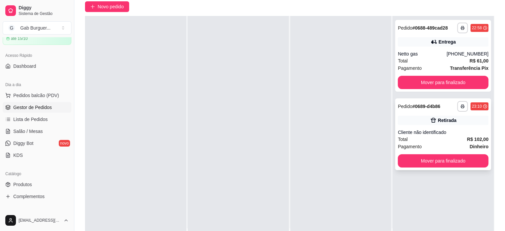
scroll to position [66, 0]
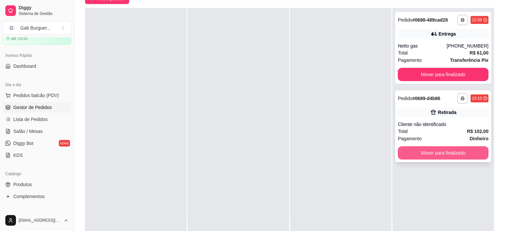
click at [427, 156] on button "Mover para finalizado" at bounding box center [442, 152] width 91 height 13
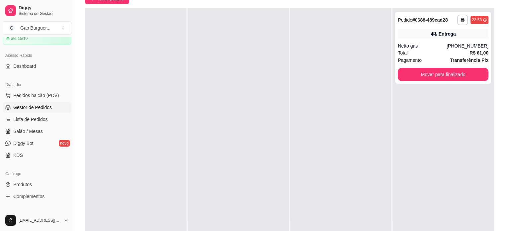
scroll to position [0, 0]
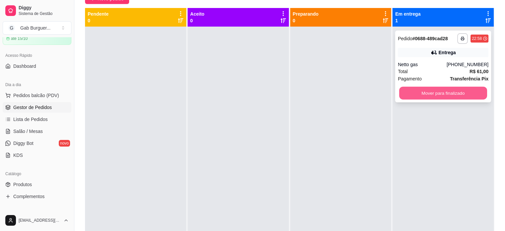
click at [409, 96] on button "Mover para finalizado" at bounding box center [443, 93] width 88 height 13
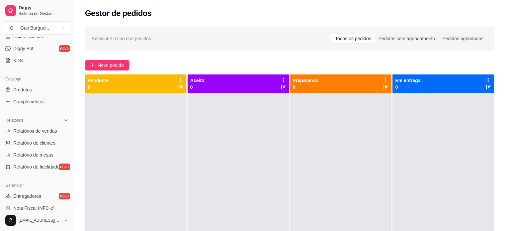
scroll to position [133, 0]
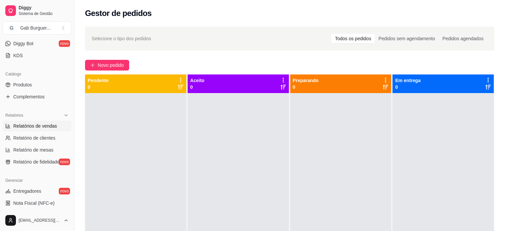
click at [34, 125] on span "Relatórios de vendas" at bounding box center [35, 125] width 44 height 7
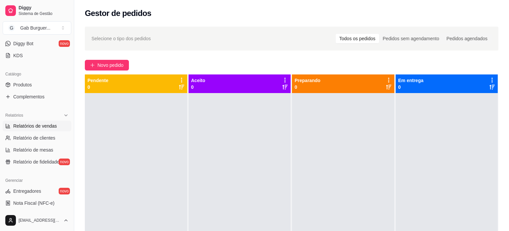
select select "ALL"
select select "0"
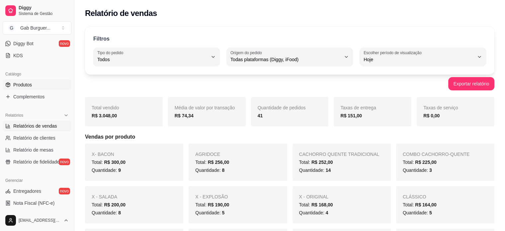
click at [15, 85] on span "Produtos" at bounding box center [22, 84] width 19 height 7
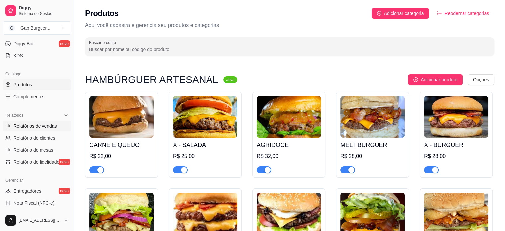
click at [48, 126] on span "Relatórios de vendas" at bounding box center [35, 125] width 44 height 7
select select "ALL"
select select "0"
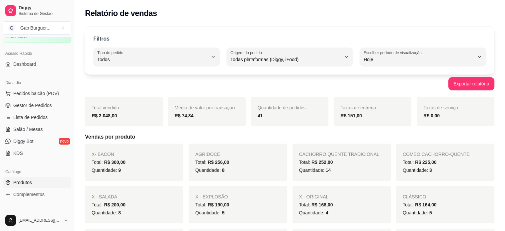
scroll to position [33, 0]
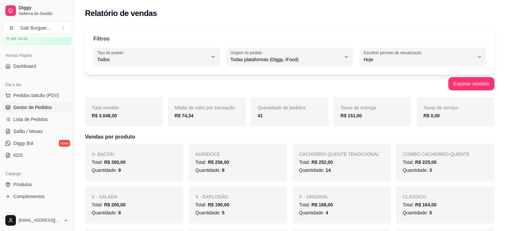
click at [43, 108] on span "Gestor de Pedidos" at bounding box center [32, 107] width 38 height 7
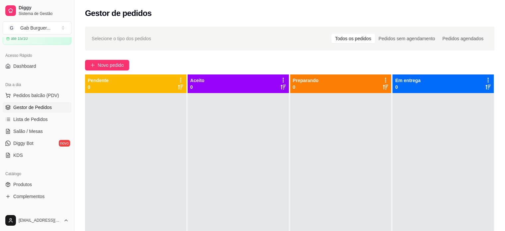
click at [202, 126] on div at bounding box center [237, 208] width 101 height 231
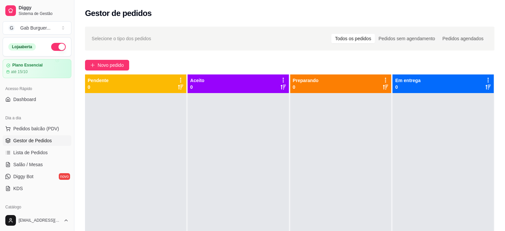
click at [51, 44] on button "button" at bounding box center [58, 47] width 15 height 8
drag, startPoint x: 201, startPoint y: 124, endPoint x: 197, endPoint y: 116, distance: 9.2
click at [200, 123] on div at bounding box center [237, 208] width 101 height 231
